Goal: Information Seeking & Learning: Check status

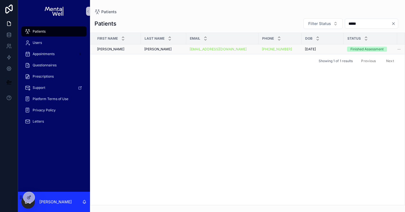
click at [116, 52] on td "[PERSON_NAME] [PERSON_NAME]" at bounding box center [115, 49] width 51 height 10
click at [118, 50] on div "[PERSON_NAME] [PERSON_NAME]" at bounding box center [117, 49] width 41 height 5
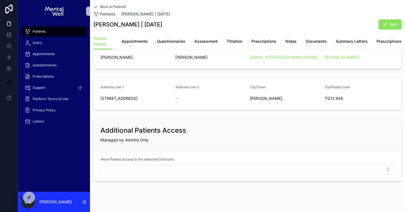
scroll to position [108, 0]
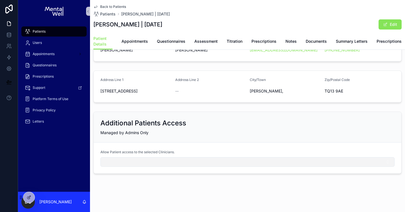
click at [133, 164] on button "Select Button" at bounding box center [248, 162] width 295 height 10
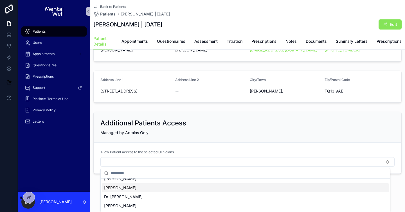
scroll to position [46, 0]
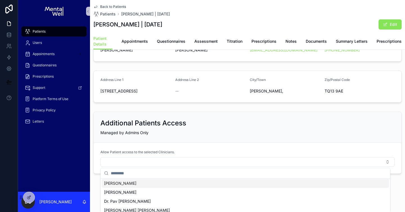
click at [132, 185] on div "[PERSON_NAME]" at bounding box center [245, 183] width 287 height 9
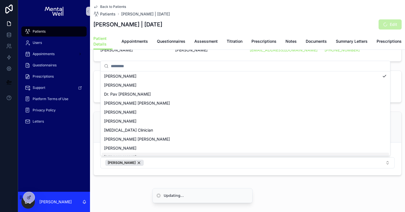
click at [118, 188] on div "Patients Users Appointments Questionnaires Prescriptions Support Platform Terms…" at bounding box center [211, 106] width 387 height 212
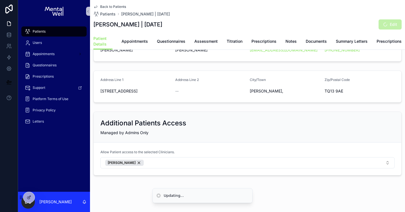
click at [118, 188] on div "Back to Patients Patients [PERSON_NAME] | [DATE] [PERSON_NAME] | [DATE] Edit Pa…" at bounding box center [247, 53] width 315 height 322
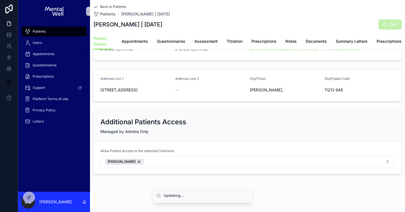
scroll to position [109, 0]
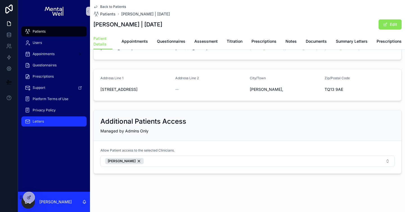
click at [37, 118] on div "Letters" at bounding box center [54, 121] width 59 height 9
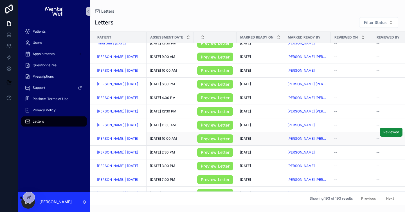
scroll to position [180, 0]
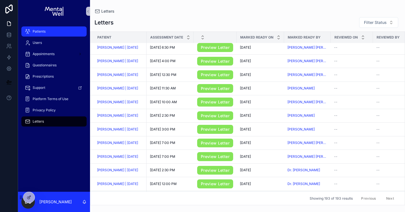
click at [46, 30] on div "Patients" at bounding box center [54, 31] width 59 height 9
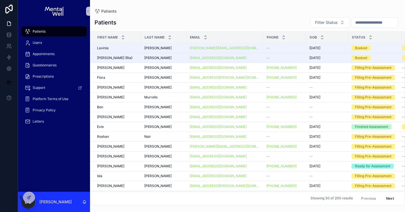
click at [355, 24] on input "scrollable content" at bounding box center [375, 23] width 46 height 8
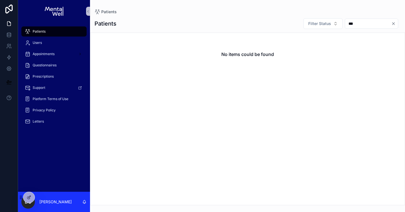
type input "****"
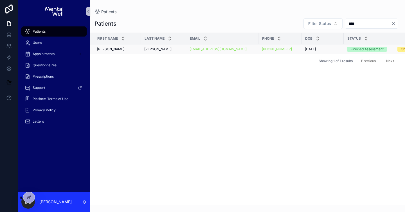
click at [154, 48] on div "[PERSON_NAME]" at bounding box center [163, 49] width 39 height 5
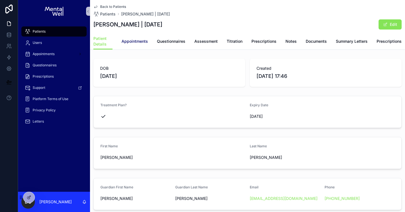
click at [137, 43] on span "Appointments" at bounding box center [135, 42] width 26 height 6
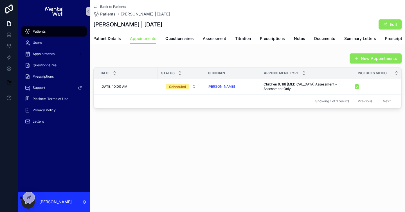
click at [70, 31] on div "Patients" at bounding box center [54, 31] width 59 height 9
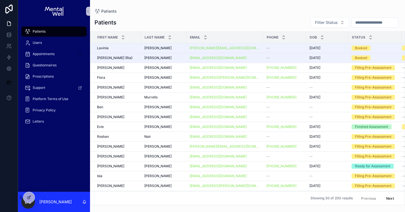
click at [356, 23] on input "scrollable content" at bounding box center [375, 23] width 46 height 8
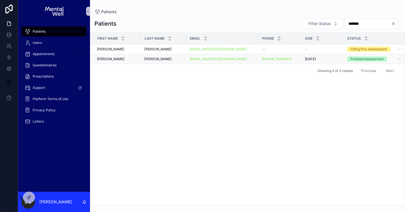
type input "*******"
click at [167, 58] on div "[PERSON_NAME]" at bounding box center [163, 59] width 39 height 5
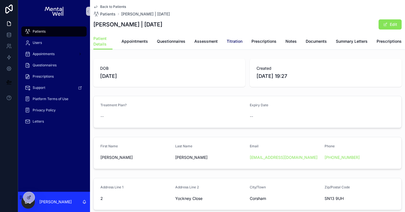
click at [233, 41] on span "Titration" at bounding box center [235, 42] width 16 height 6
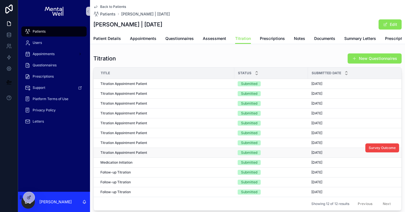
click at [158, 155] on div "Titration Appointment Patient Titration Appointment Patient" at bounding box center [166, 153] width 131 height 5
click at [112, 42] on link "Patient Details" at bounding box center [107, 39] width 28 height 11
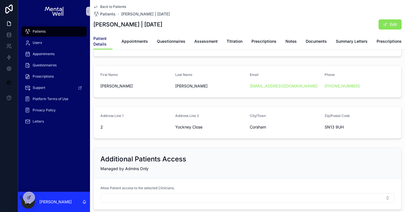
scroll to position [108, 0]
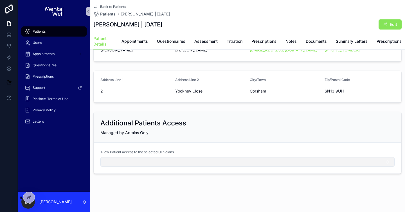
click at [119, 161] on button "Select Button" at bounding box center [248, 162] width 295 height 10
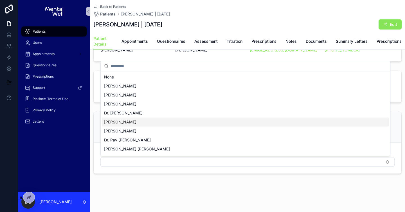
click at [119, 125] on div "[PERSON_NAME]" at bounding box center [245, 122] width 287 height 9
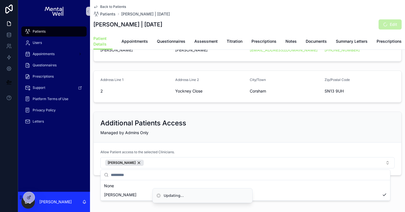
click at [96, 108] on div "DOB [DEMOGRAPHIC_DATA] Created [DATE] 19:27 Treatment Plan? -- Expiry Date -- F…" at bounding box center [247, 63] width 315 height 229
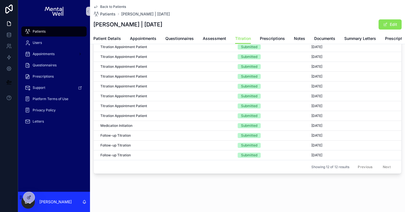
scroll to position [45, 0]
click at [40, 32] on span "Patients" at bounding box center [39, 31] width 13 height 5
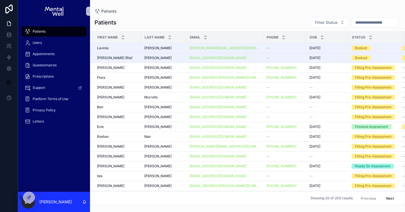
click at [353, 24] on input "scrollable content" at bounding box center [375, 23] width 46 height 8
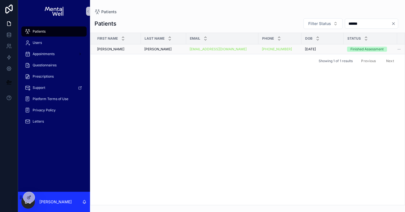
type input "******"
click at [168, 49] on div "[PERSON_NAME] [PERSON_NAME]" at bounding box center [163, 49] width 39 height 5
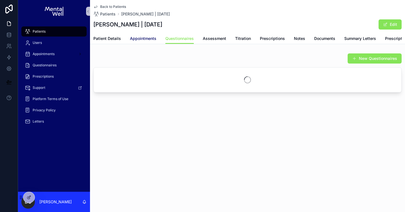
click at [149, 40] on span "Appointments" at bounding box center [143, 39] width 26 height 6
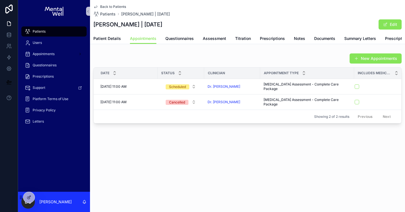
click at [48, 37] on div "Patients" at bounding box center [54, 31] width 72 height 11
click at [73, 32] on div "Patients" at bounding box center [54, 31] width 59 height 9
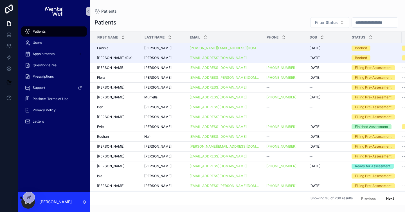
scroll to position [0, 39]
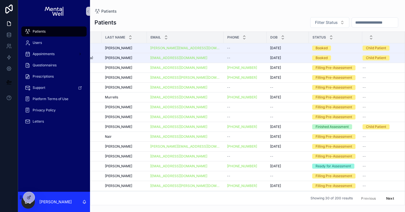
click at [46, 28] on div "Patients" at bounding box center [54, 31] width 59 height 9
click at [358, 24] on input "scrollable content" at bounding box center [375, 23] width 46 height 8
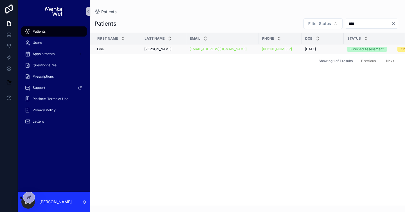
type input "****"
click at [133, 50] on div "[PERSON_NAME] [PERSON_NAME]" at bounding box center [117, 49] width 41 height 5
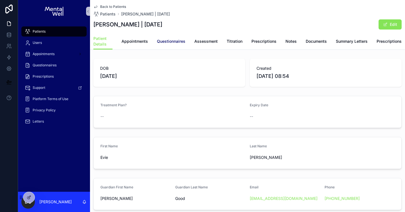
click at [169, 39] on span "Questionnaires" at bounding box center [171, 42] width 28 height 6
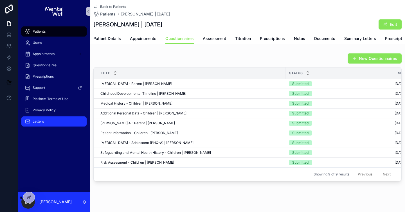
click at [49, 117] on div "Letters" at bounding box center [54, 121] width 59 height 9
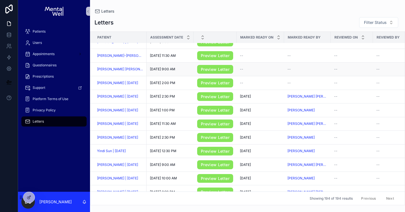
scroll to position [60, 0]
